Goal: Task Accomplishment & Management: Complete application form

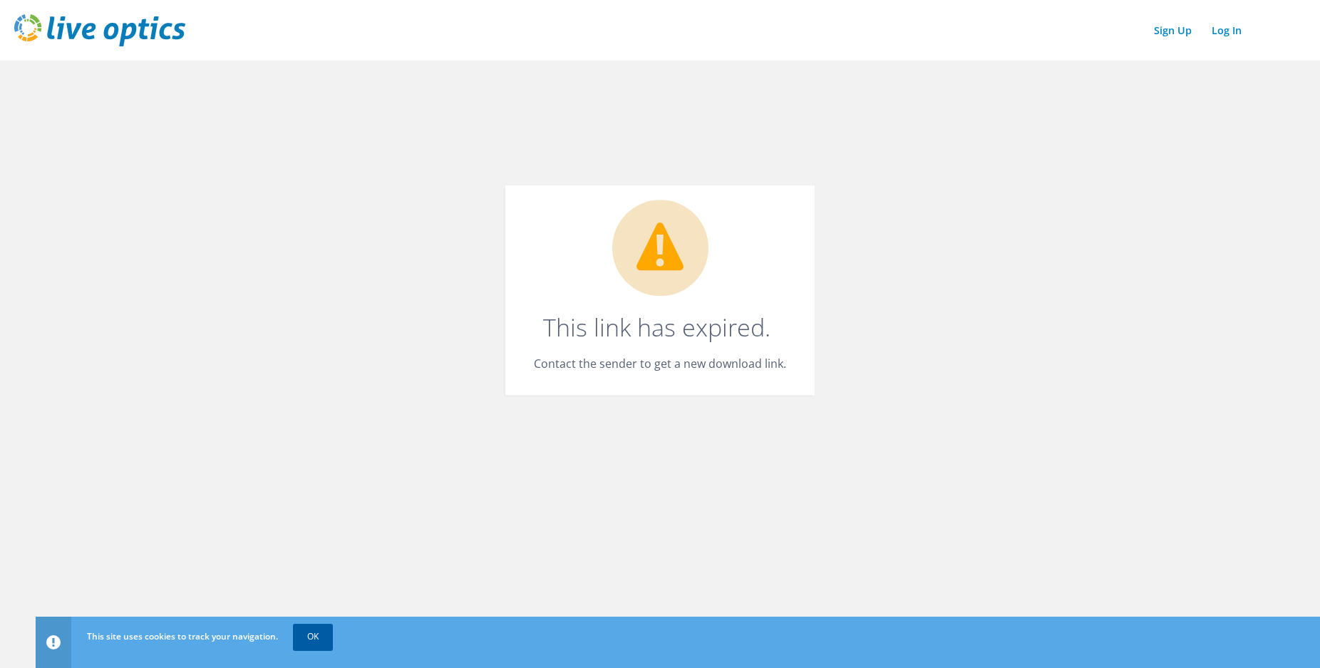
click at [316, 642] on link "OK" at bounding box center [313, 636] width 40 height 26
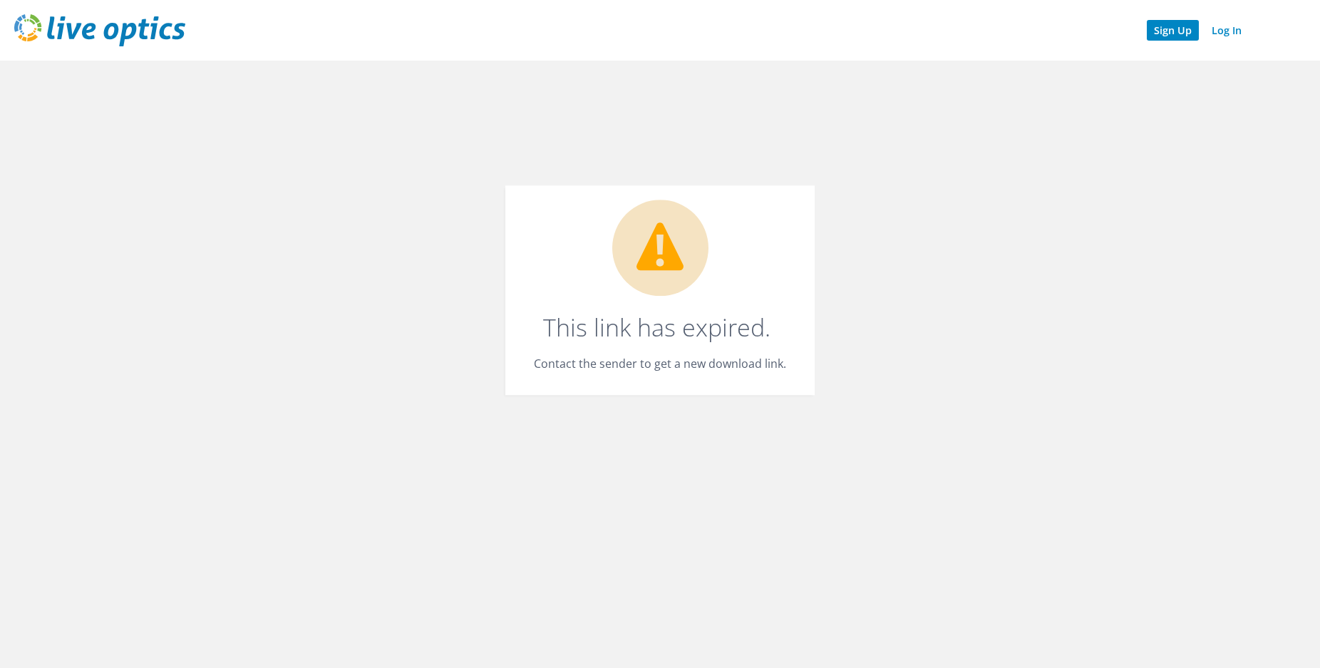
click at [1158, 34] on link "Sign Up" at bounding box center [1172, 30] width 52 height 21
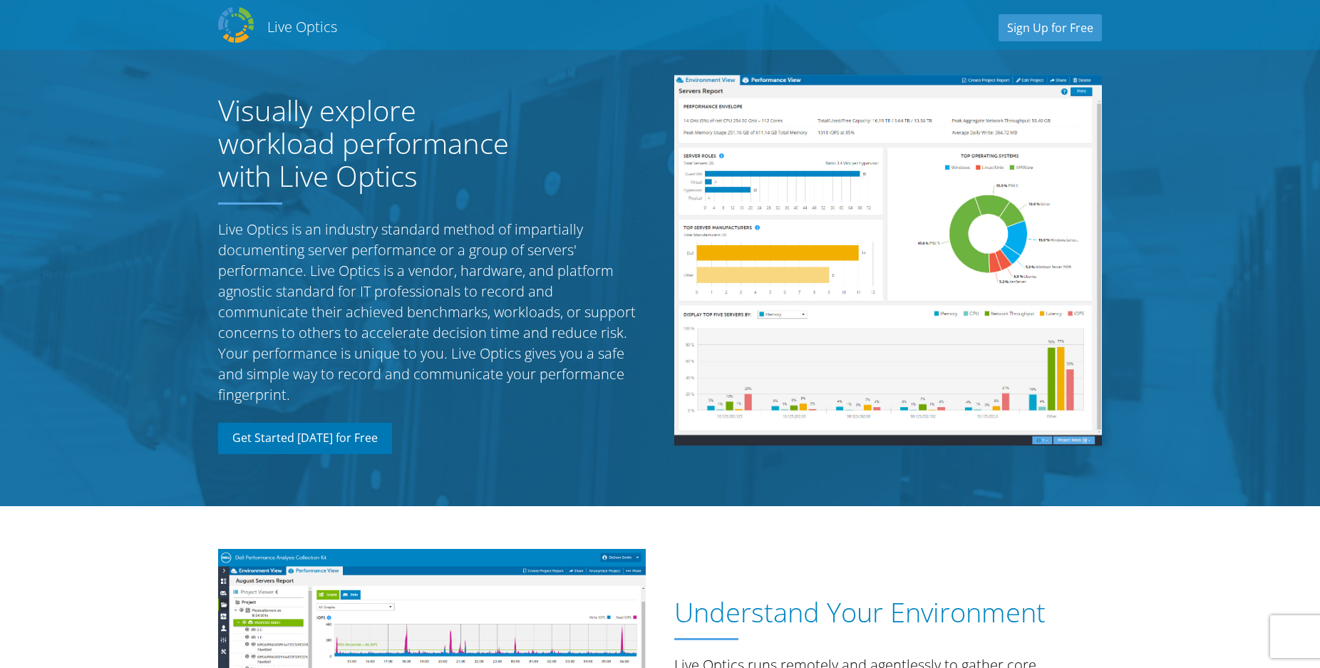
click at [348, 432] on link "Get Started [DATE] for Free" at bounding box center [305, 438] width 174 height 31
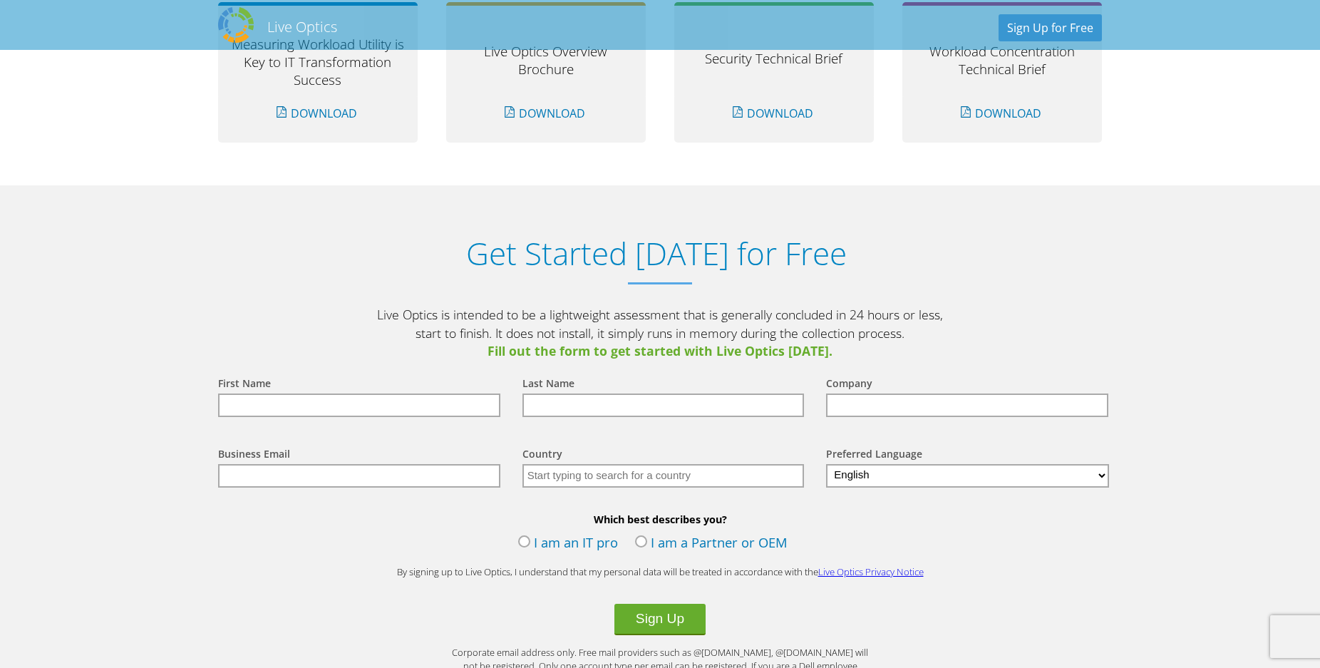
scroll to position [1486, 0]
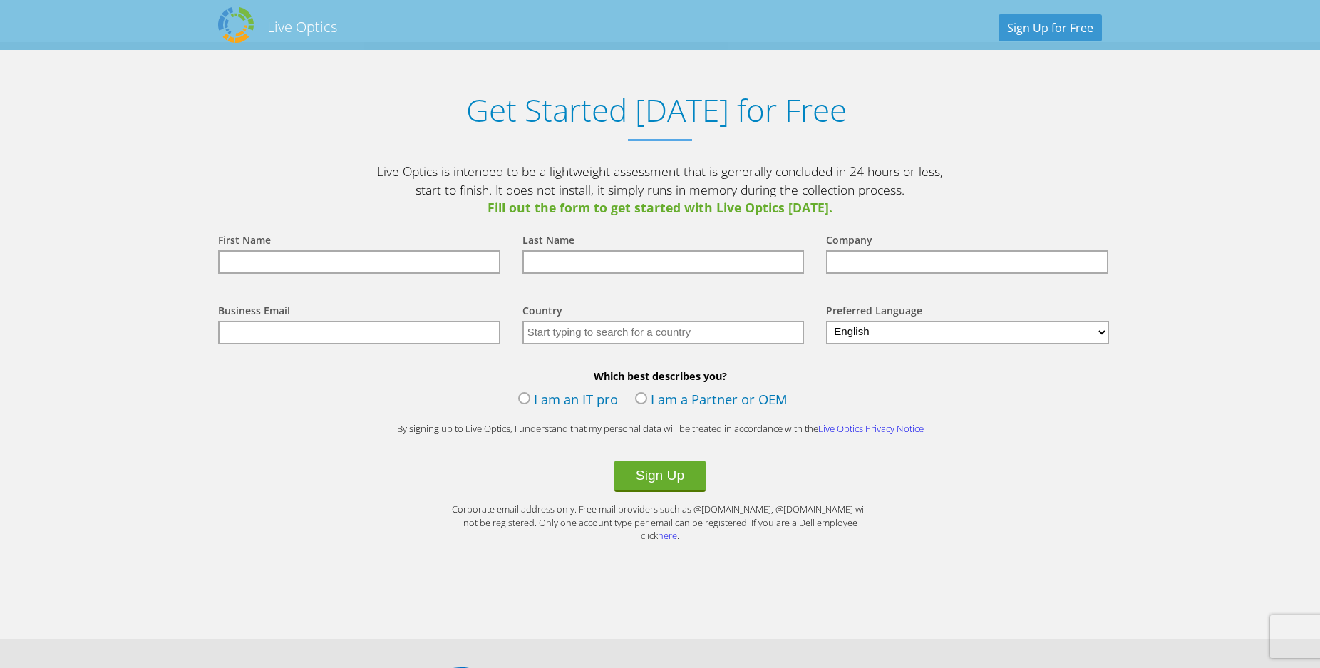
click at [373, 263] on input "text" at bounding box center [359, 262] width 282 height 24
type input "Bashid"
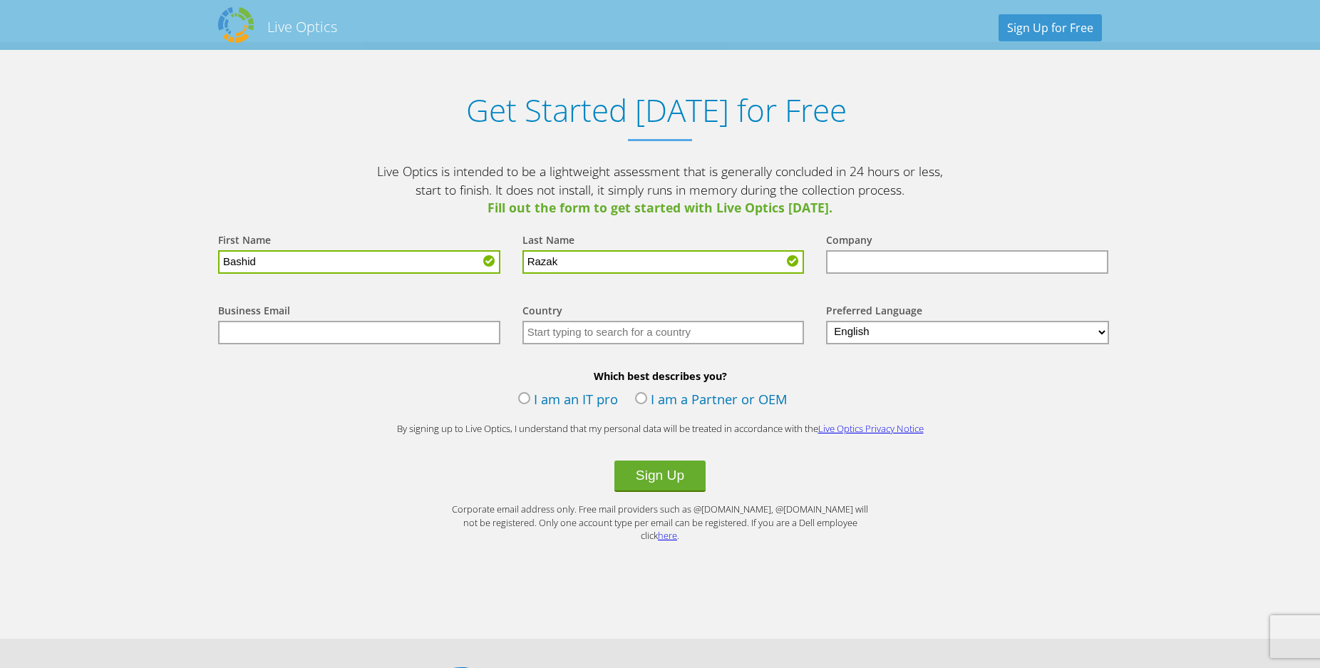
type input "Razak"
type input "QSE"
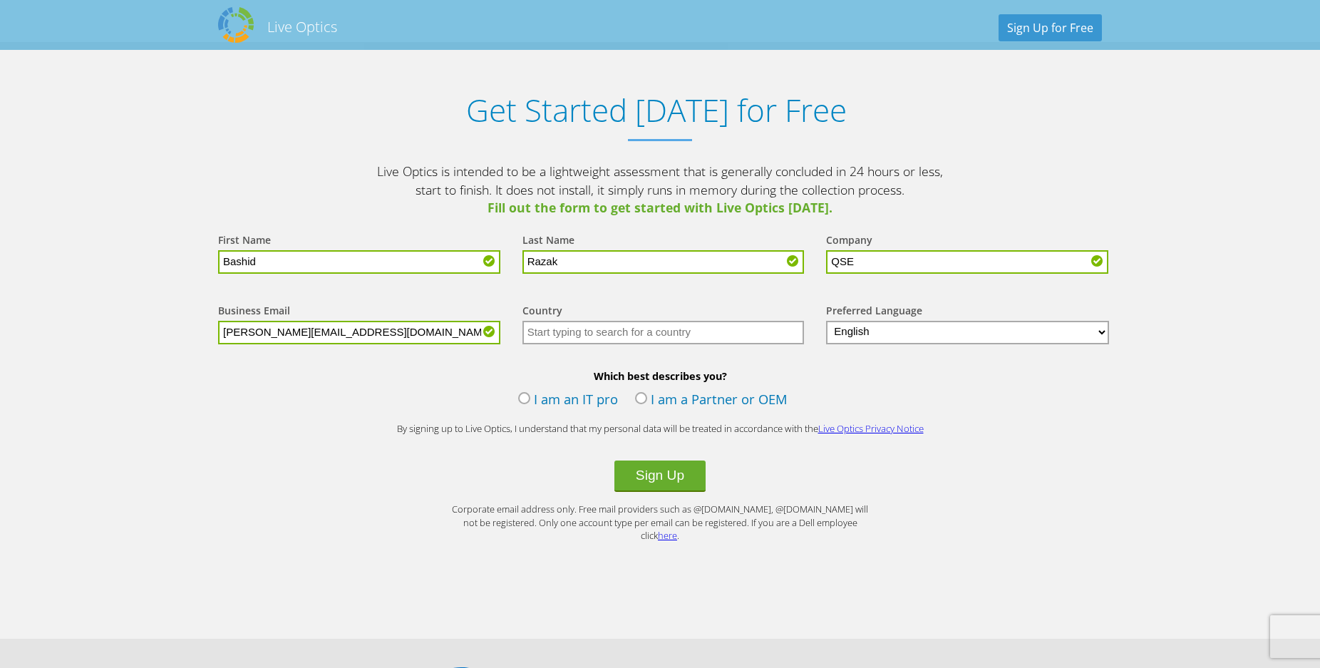
type input "basith.razak@qe.qa"
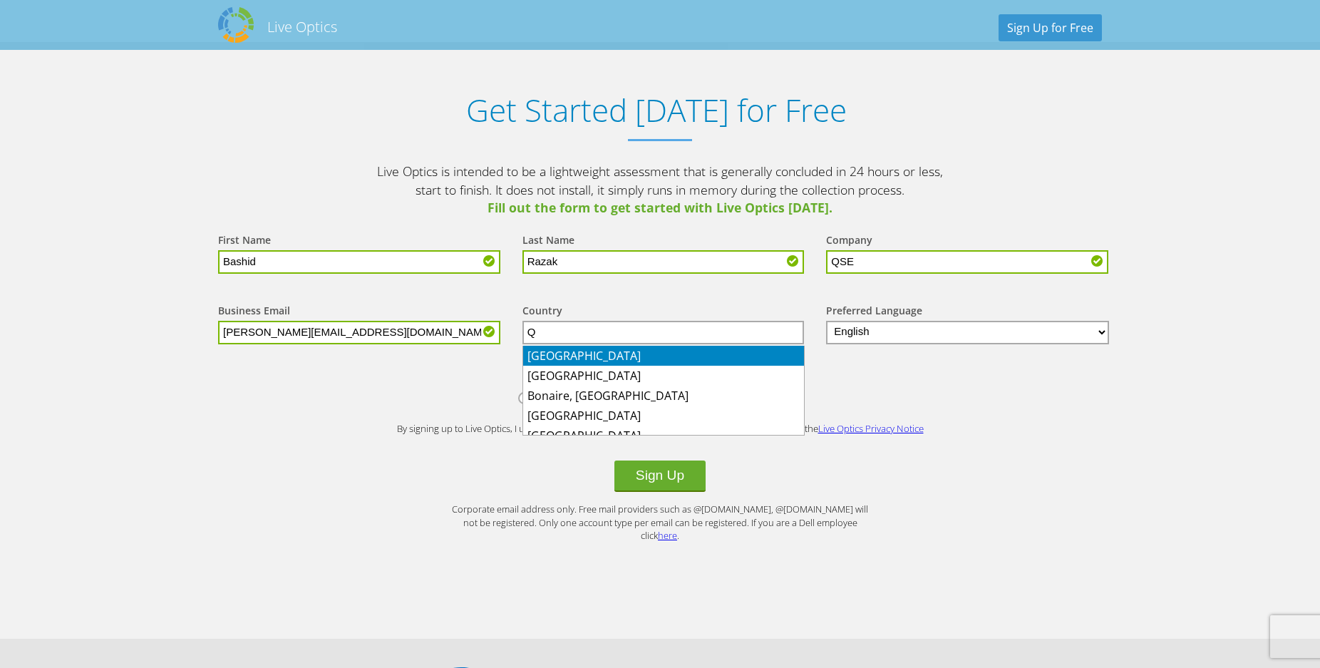
type input "[GEOGRAPHIC_DATA]"
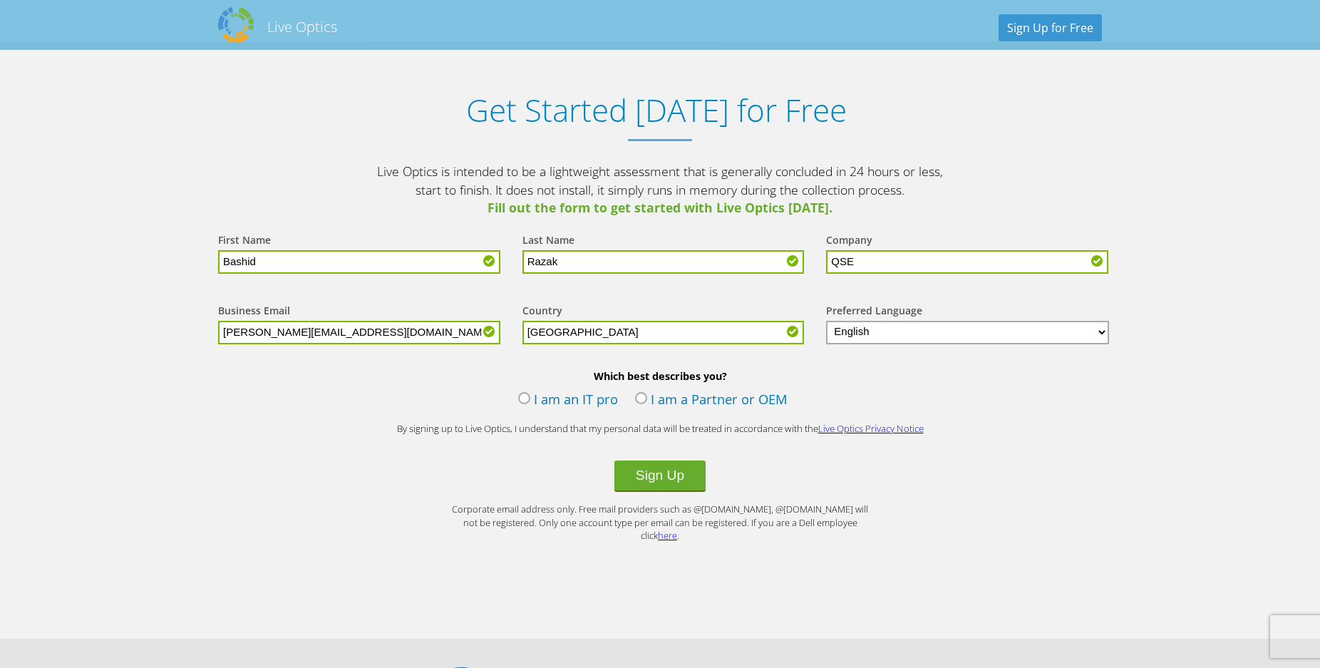
click at [527, 400] on label "I am an IT pro" at bounding box center [568, 400] width 100 height 21
click at [0, 0] on input "I am an IT pro" at bounding box center [0, 0] width 0 height 0
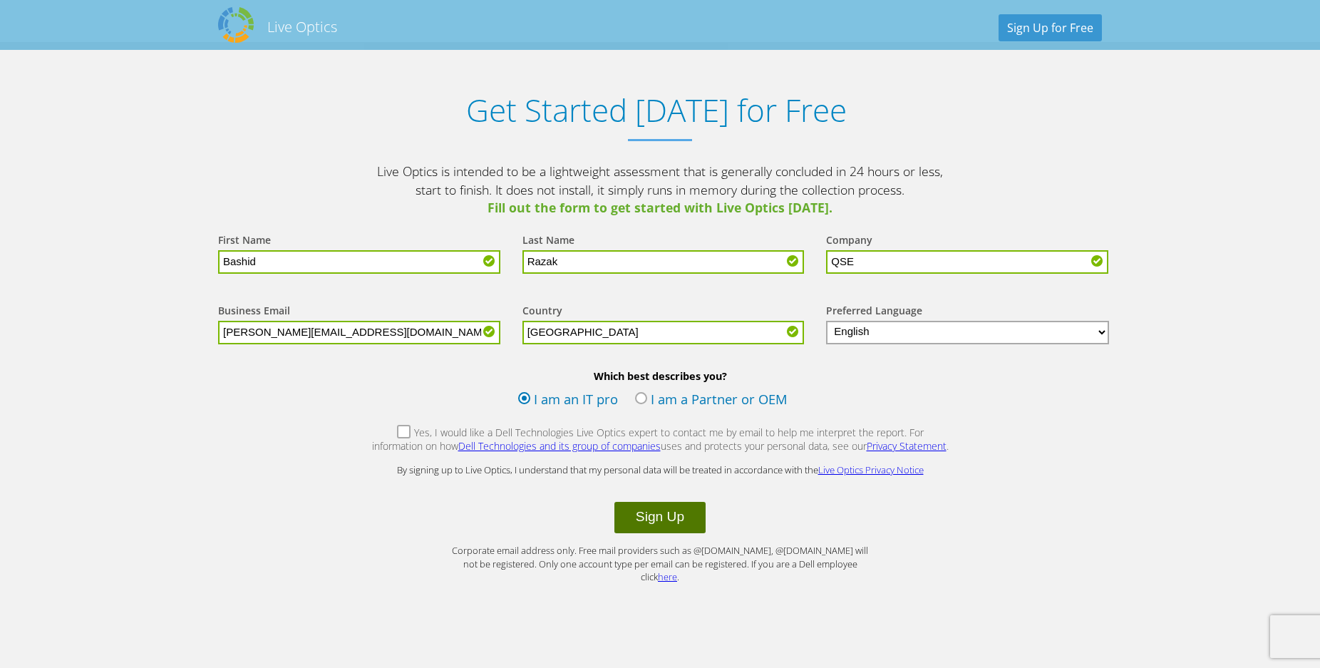
click at [689, 518] on button "Sign Up" at bounding box center [659, 517] width 91 height 31
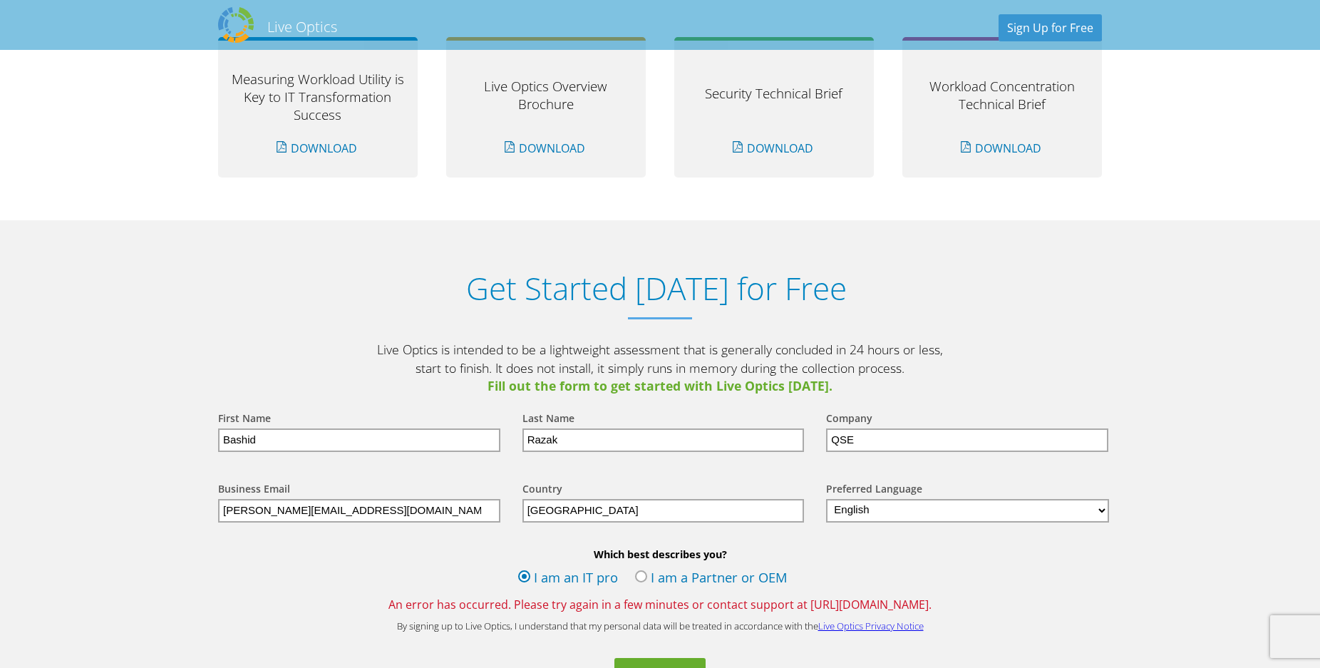
scroll to position [1526, 0]
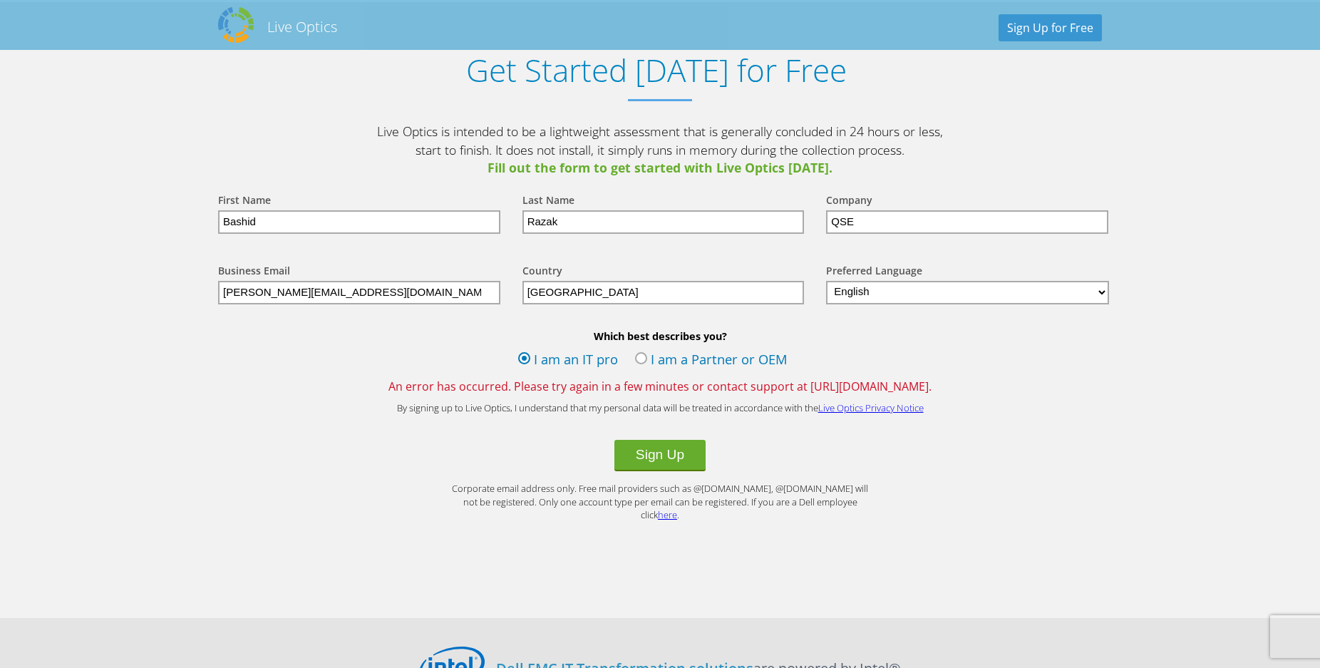
drag, startPoint x: 280, startPoint y: 294, endPoint x: 188, endPoint y: 297, distance: 92.0
click at [188, 297] on section "Get Started Today for Free Live Optics is intended to be a lightweight assessme…" at bounding box center [660, 309] width 1320 height 615
drag, startPoint x: 280, startPoint y: 292, endPoint x: 192, endPoint y: 294, distance: 87.7
click at [218, 294] on input "[PERSON_NAME][EMAIL_ADDRESS][DOMAIN_NAME]" at bounding box center [359, 293] width 282 height 24
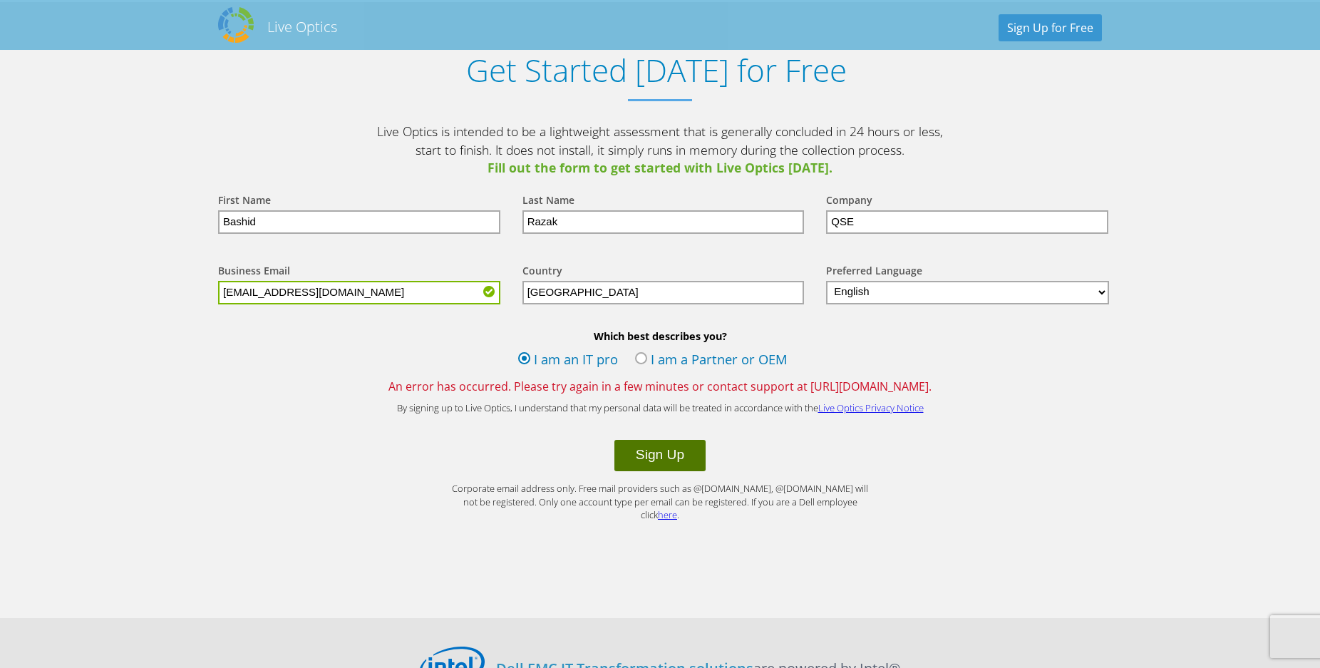
type input "qelicense@qe.qa"
click at [673, 459] on button "Sign Up" at bounding box center [659, 455] width 91 height 31
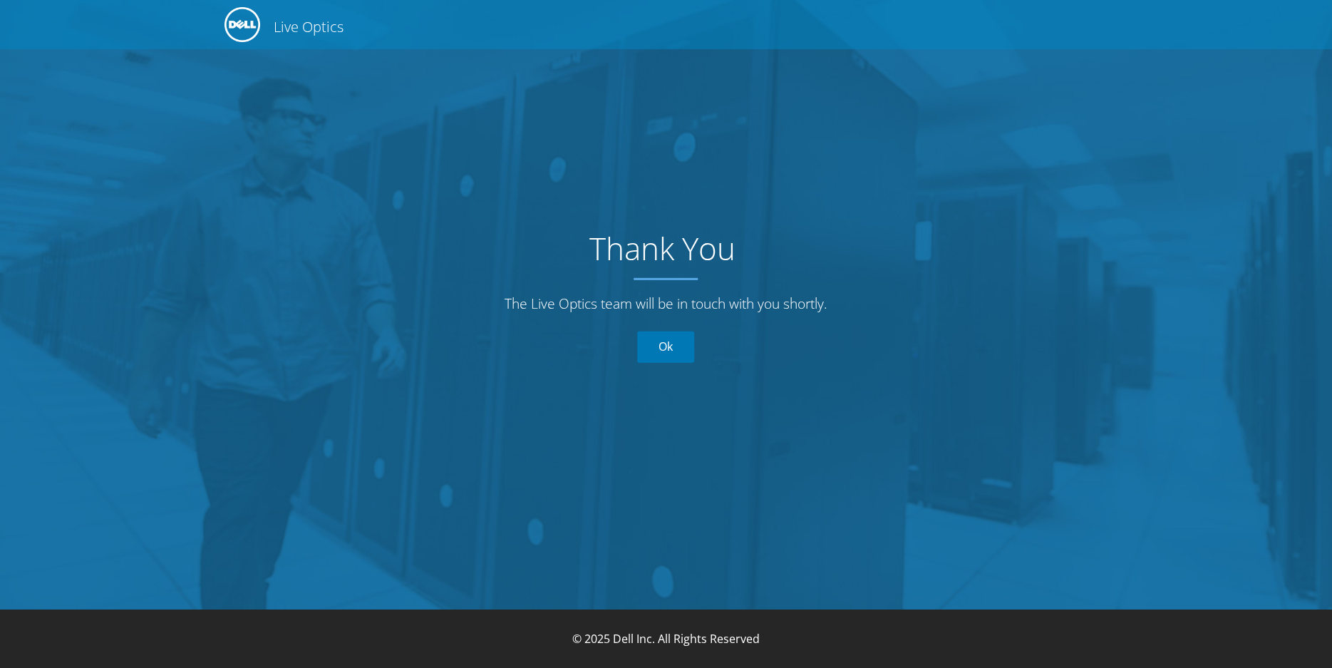
click at [673, 347] on link "Ok" at bounding box center [665, 346] width 57 height 31
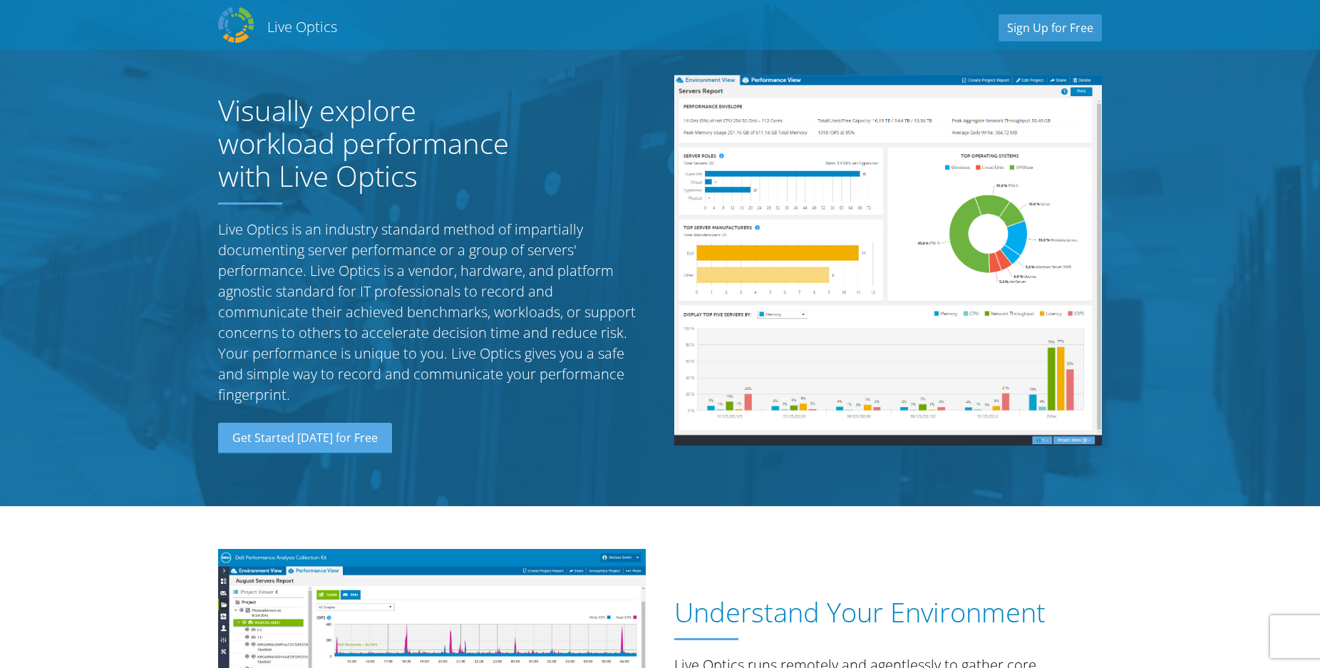
click at [270, 36] on div "Live Optics Live Optics Sign Up for Free" at bounding box center [660, 25] width 912 height 43
click at [276, 31] on h2 "Live Optics" at bounding box center [302, 26] width 70 height 19
